Goal: Entertainment & Leisure: Consume media (video, audio)

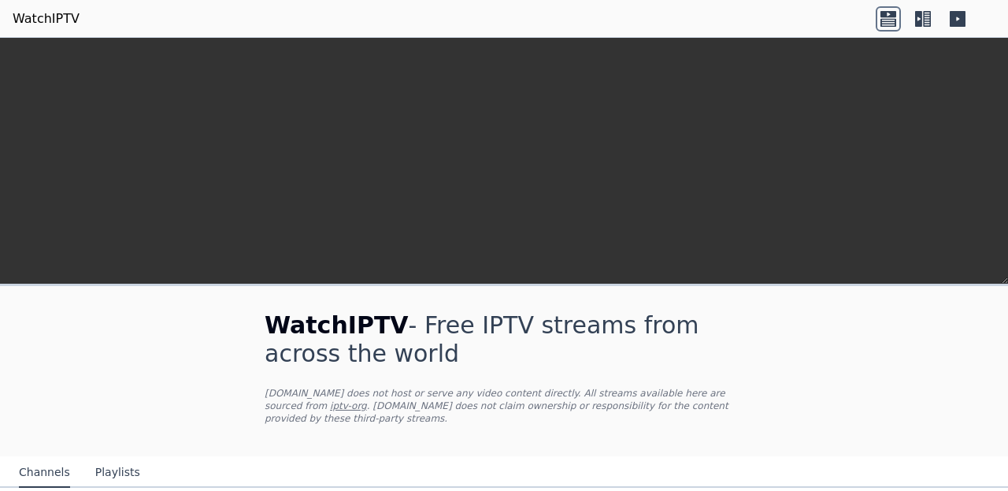
scroll to position [364, 0]
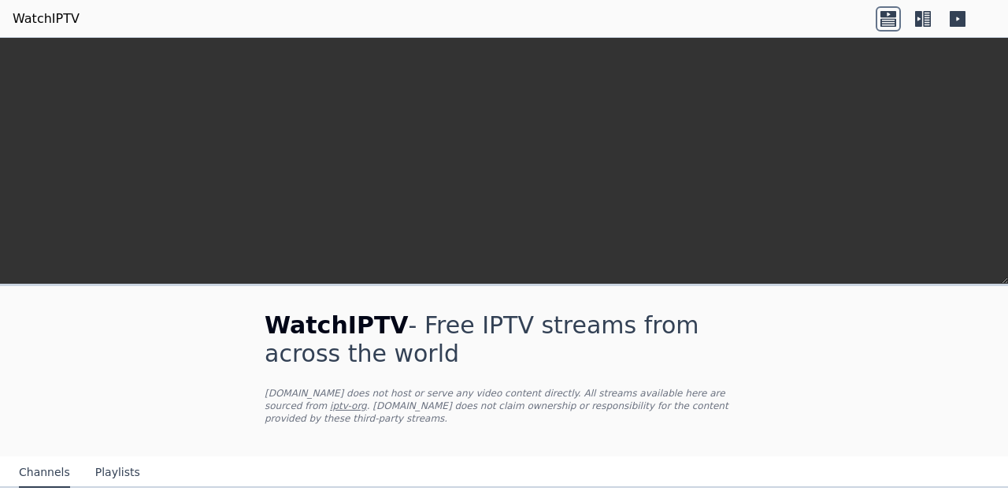
scroll to position [520, 0]
